Goal: Information Seeking & Learning: Learn about a topic

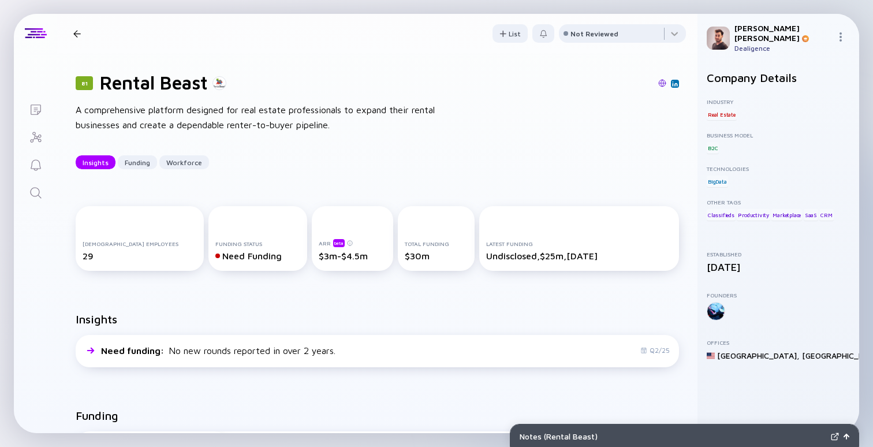
click at [132, 83] on h1 "Rental Beast" at bounding box center [154, 83] width 108 height 22
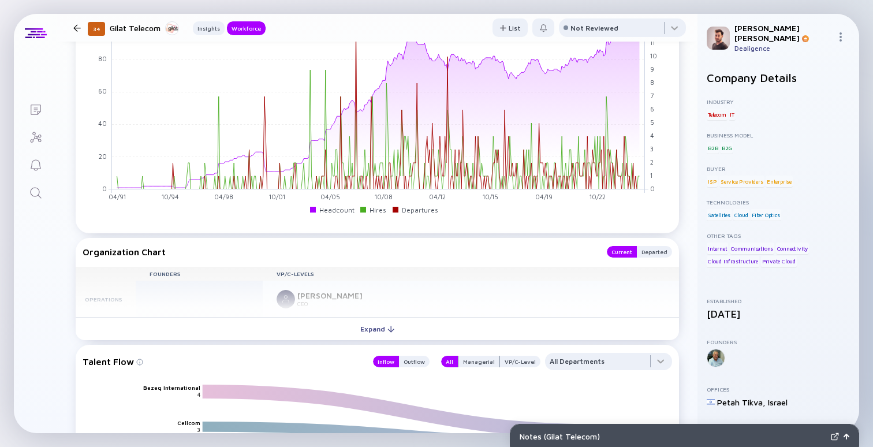
scroll to position [833, 0]
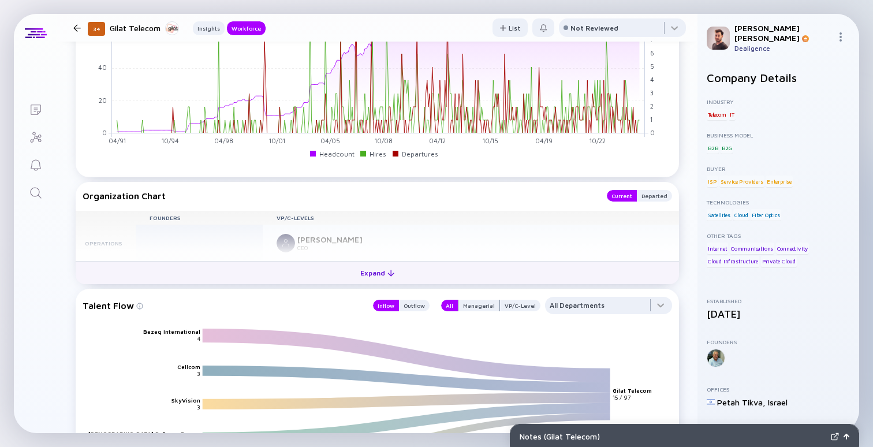
click at [335, 261] on button "Expand" at bounding box center [378, 272] width 604 height 23
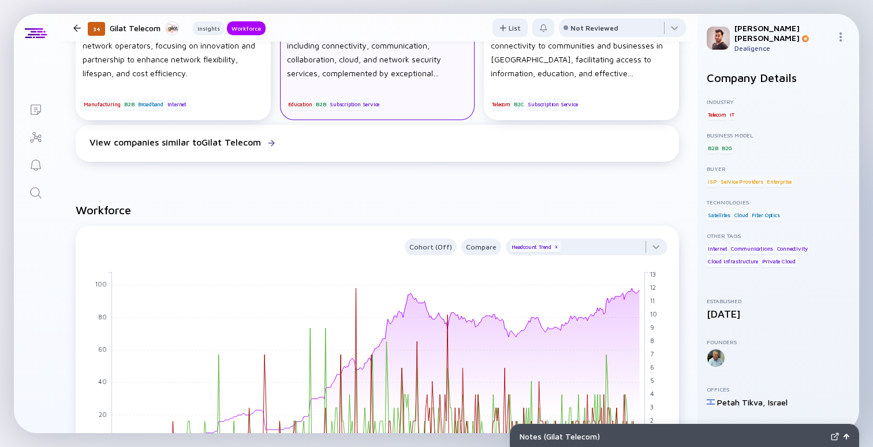
scroll to position [443, 0]
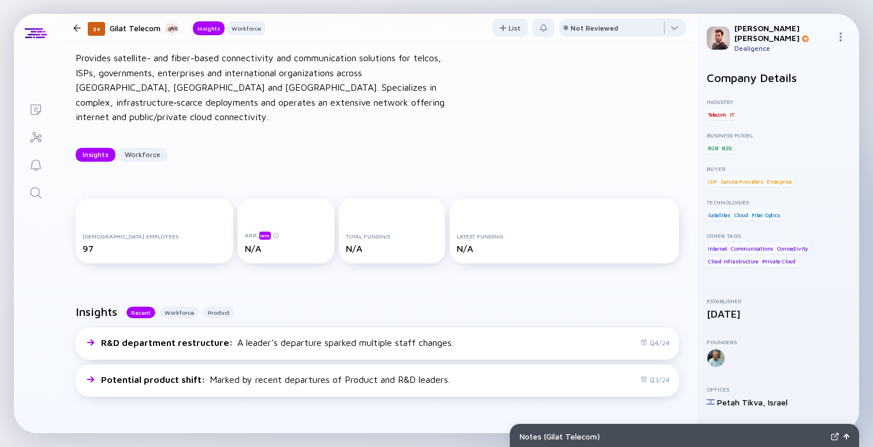
scroll to position [53, 0]
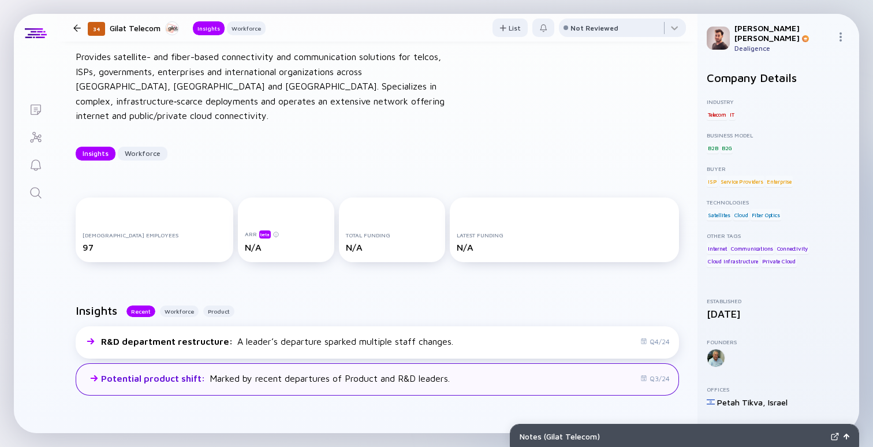
click at [300, 373] on div "Potential product shift : Marked by recent departures of Product and R&D leader…" at bounding box center [275, 378] width 349 height 10
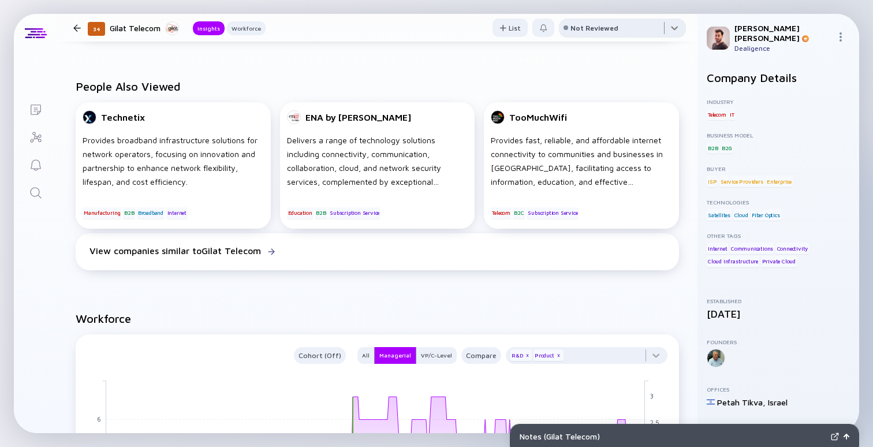
scroll to position [0, 0]
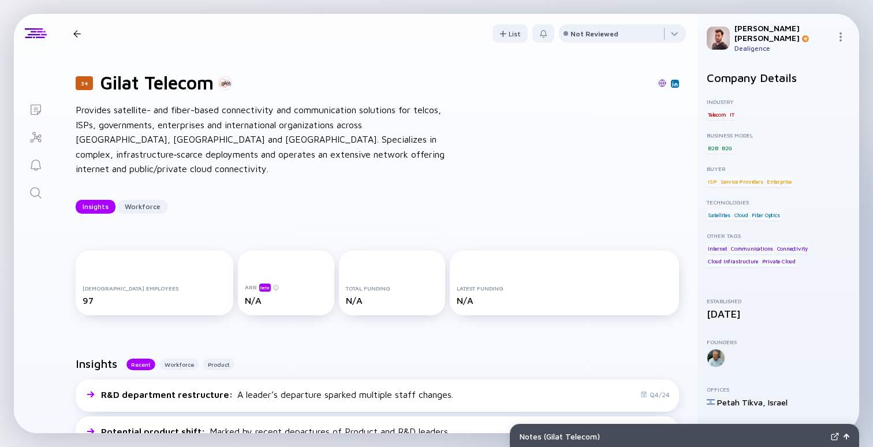
click at [309, 54] on div "34 Gilat Telecom Provides satellite- and fiber-based connectivity and communica…" at bounding box center [377, 142] width 641 height 179
